Goal: Navigation & Orientation: Find specific page/section

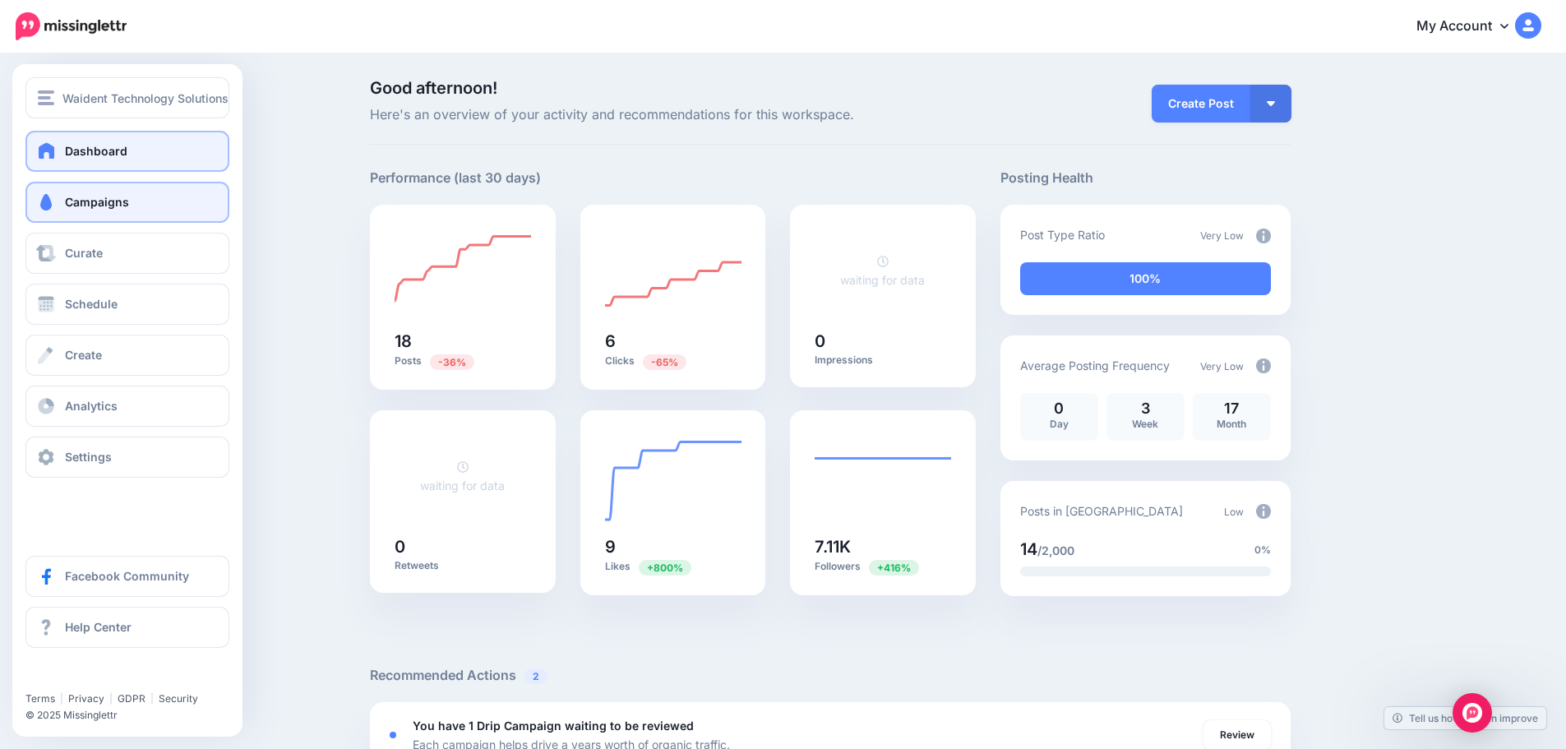
click at [46, 216] on link "Campaigns" at bounding box center [127, 202] width 204 height 41
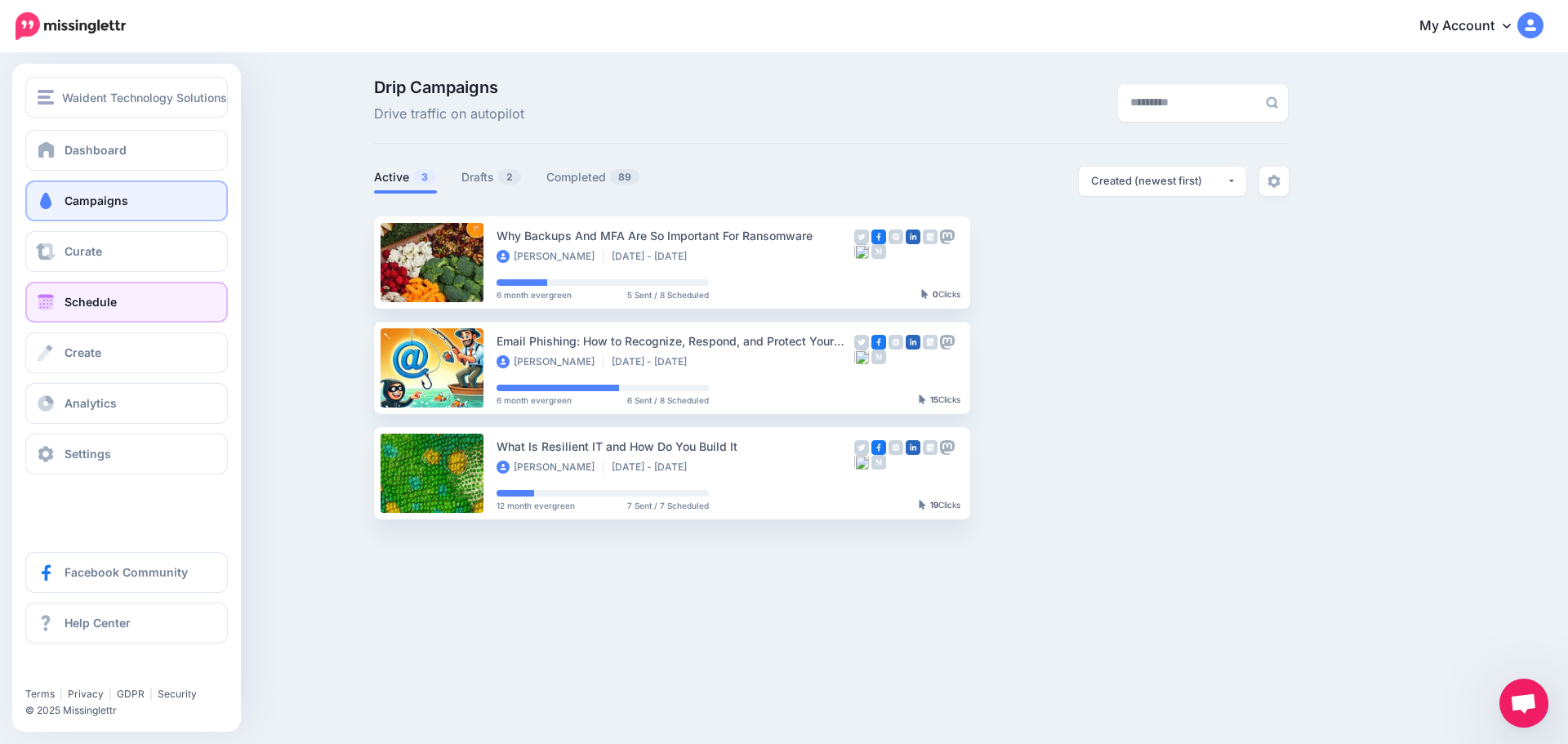
click at [86, 300] on span "Schedule" at bounding box center [90, 302] width 53 height 14
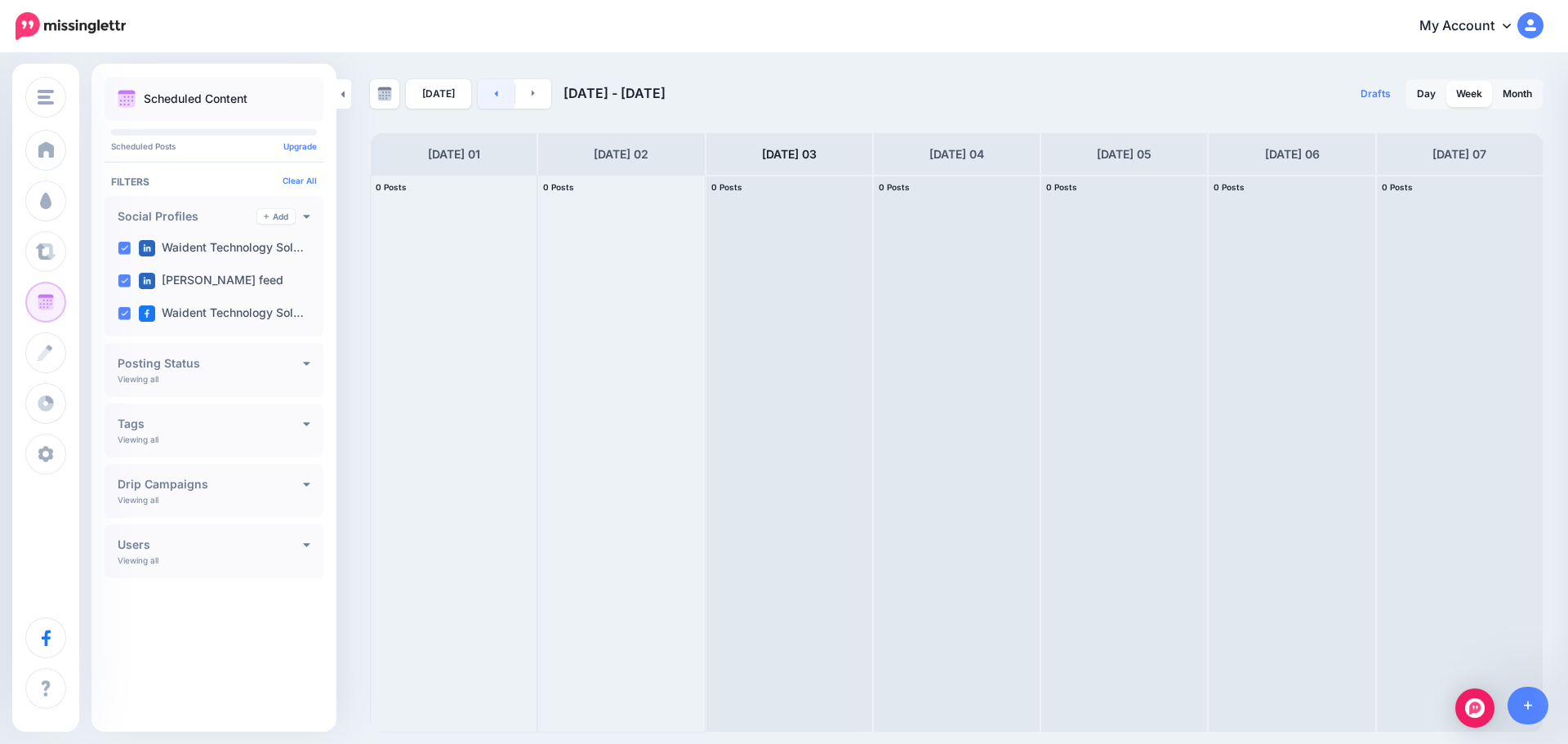
click at [484, 91] on link at bounding box center [496, 94] width 37 height 30
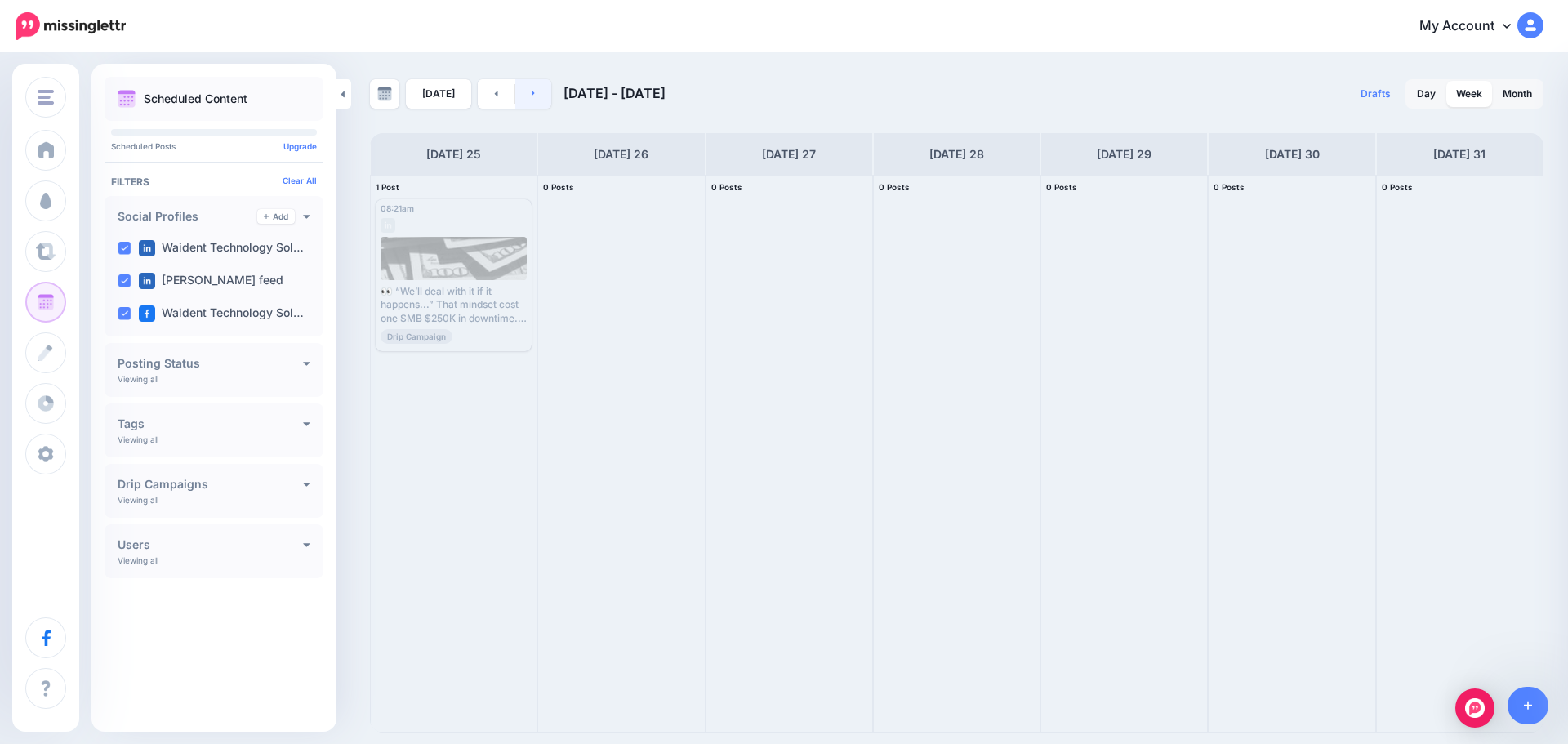
click at [544, 105] on link at bounding box center [534, 94] width 37 height 30
